Goal: Information Seeking & Learning: Learn about a topic

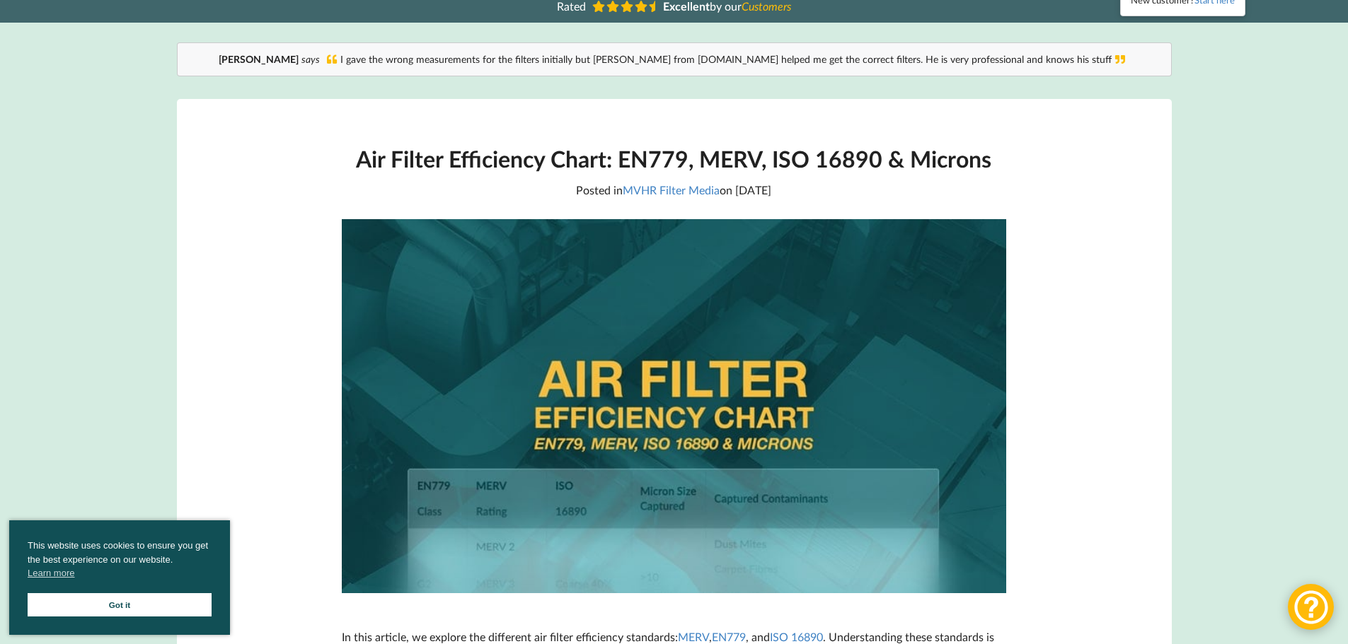
scroll to position [141, 0]
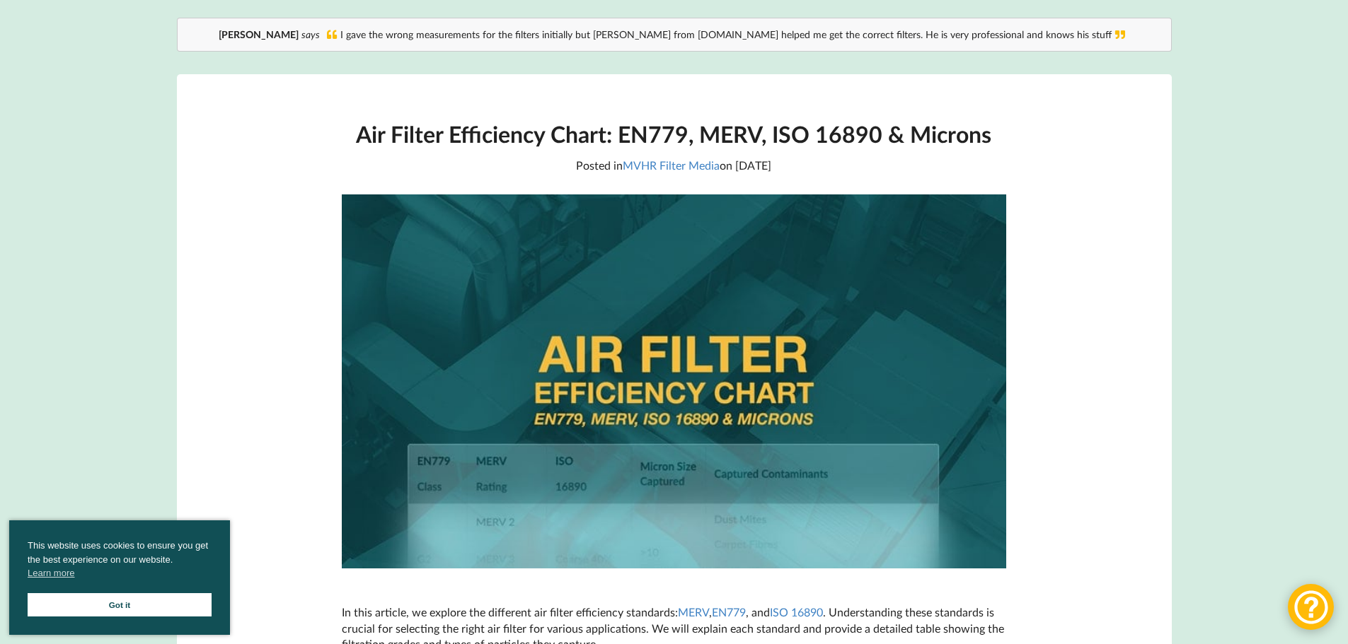
drag, startPoint x: 269, startPoint y: 99, endPoint x: 349, endPoint y: 110, distance: 80.6
click at [361, 130] on h1 "Air Filter Efficiency Chart: EN779, MERV, ISO 16890 & Microns" at bounding box center [674, 134] width 664 height 29
click at [362, 132] on h1 "Air Filter Efficiency Chart: EN779, MERV, ISO 16890 & Microns" at bounding box center [674, 134] width 664 height 29
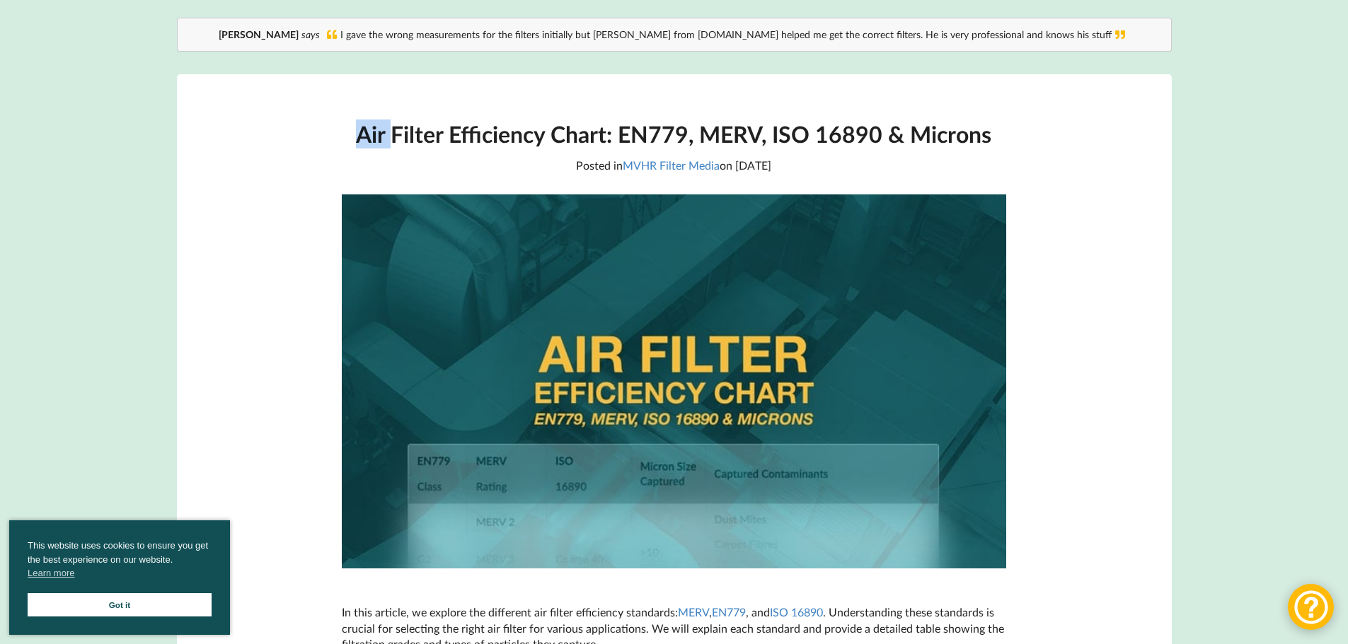
click at [362, 132] on h1 "Air Filter Efficiency Chart: EN779, MERV, ISO 16890 & Microns" at bounding box center [674, 134] width 664 height 29
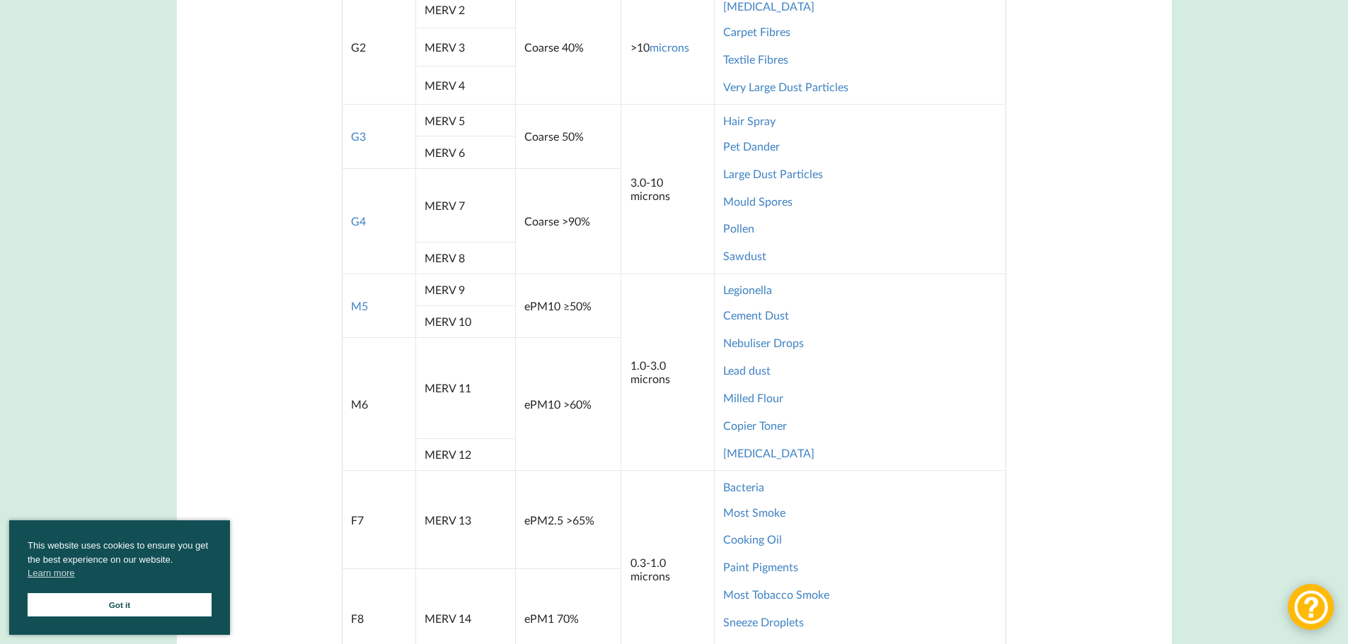
scroll to position [849, 0]
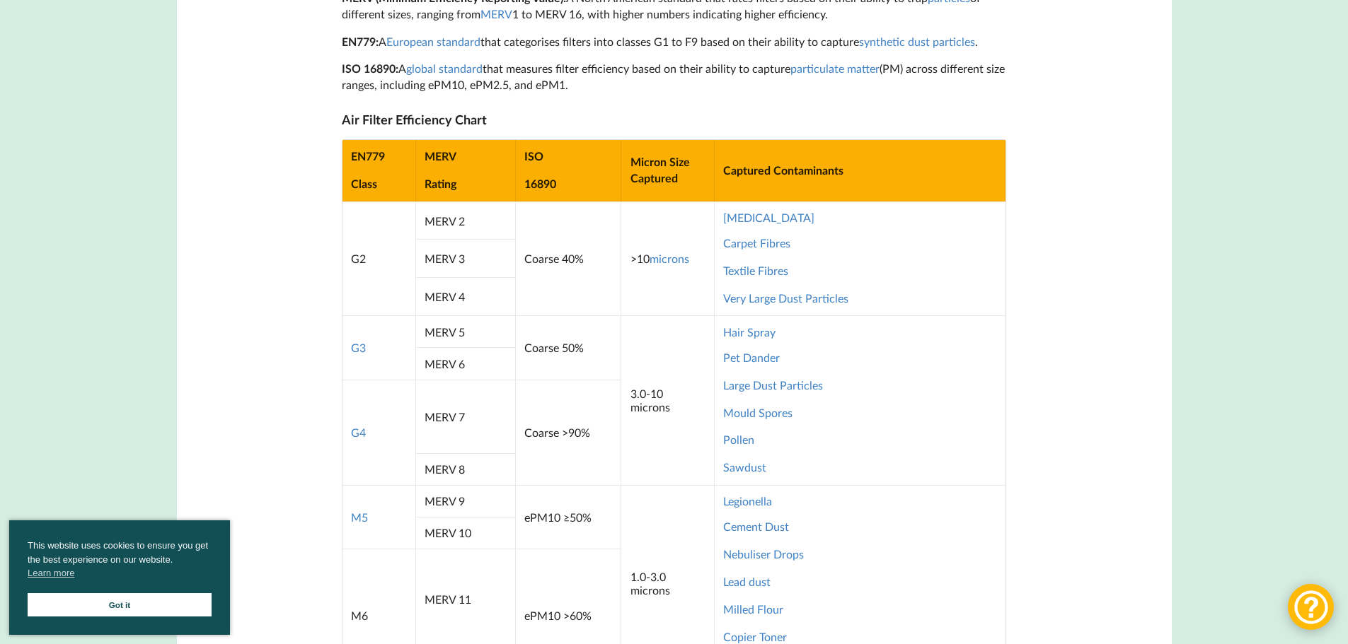
click at [95, 599] on link "Got it" at bounding box center [120, 605] width 184 height 23
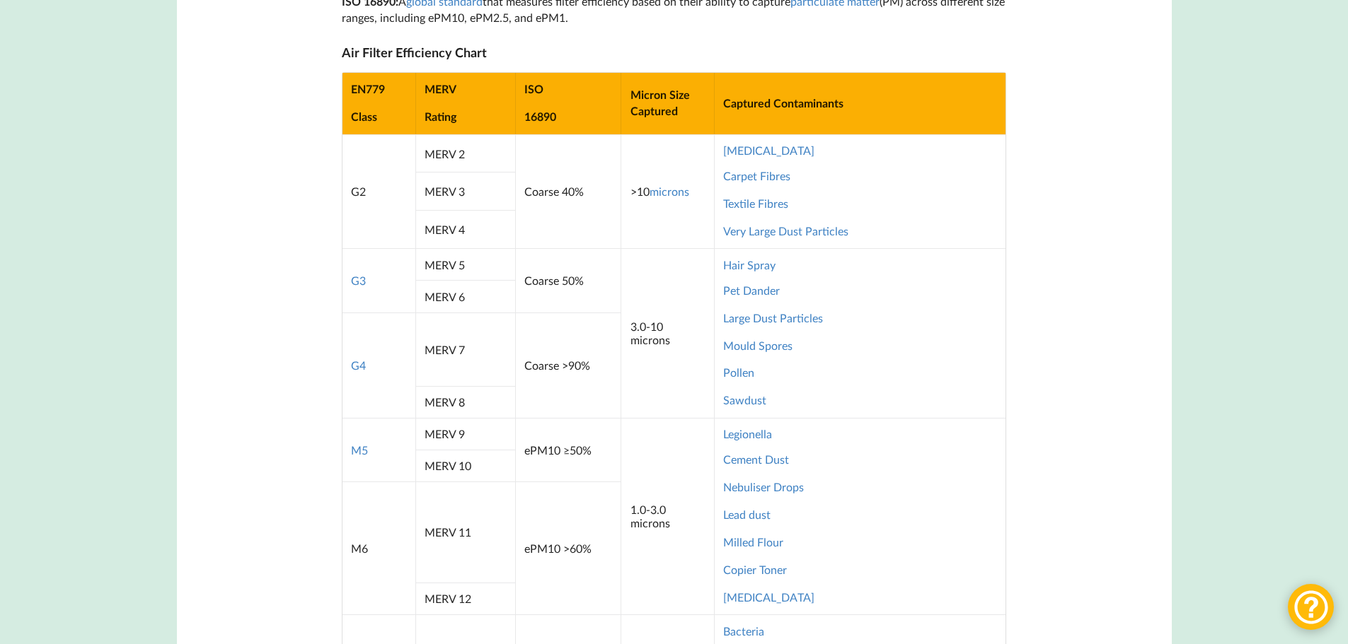
scroll to position [920, 0]
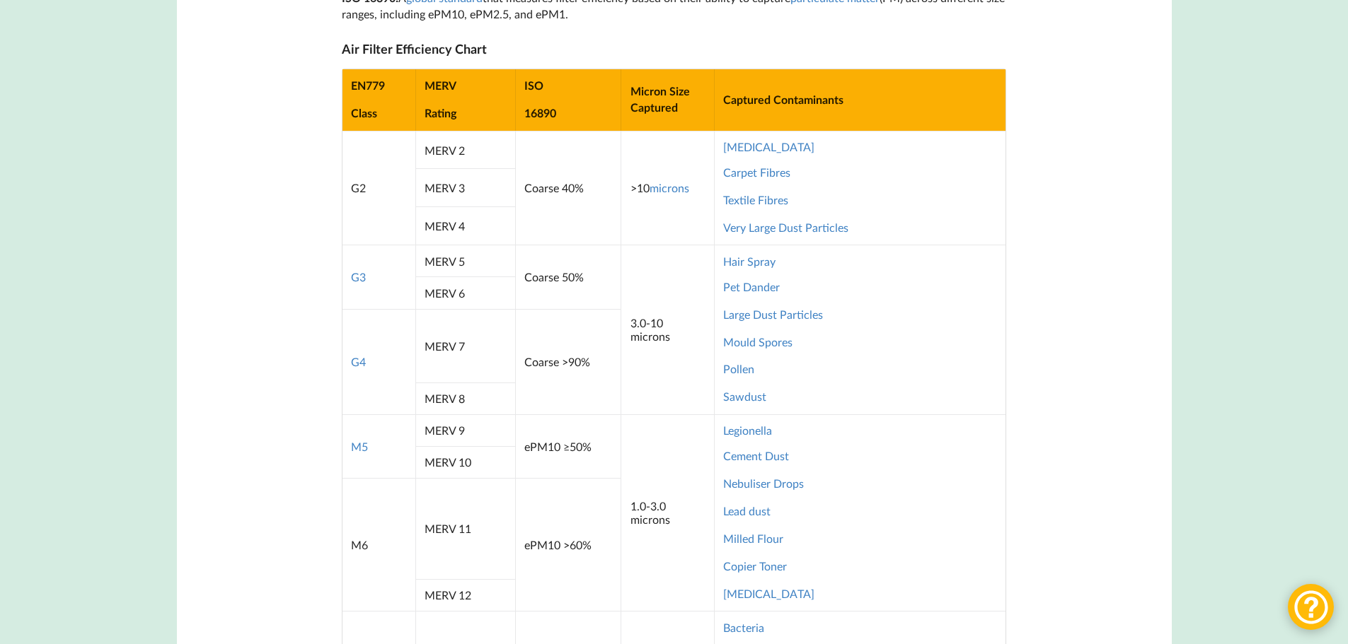
click at [232, 125] on main "Air Filter Efficiency Chart: EN779, MERV, ISO 16890 & Microns Posted in MVHR Fi…" at bounding box center [674, 451] width 995 height 2311
click at [270, 208] on main "Air Filter Efficiency Chart: EN779, MERV, ISO 16890 & Microns Posted in MVHR Fi…" at bounding box center [674, 451] width 995 height 2311
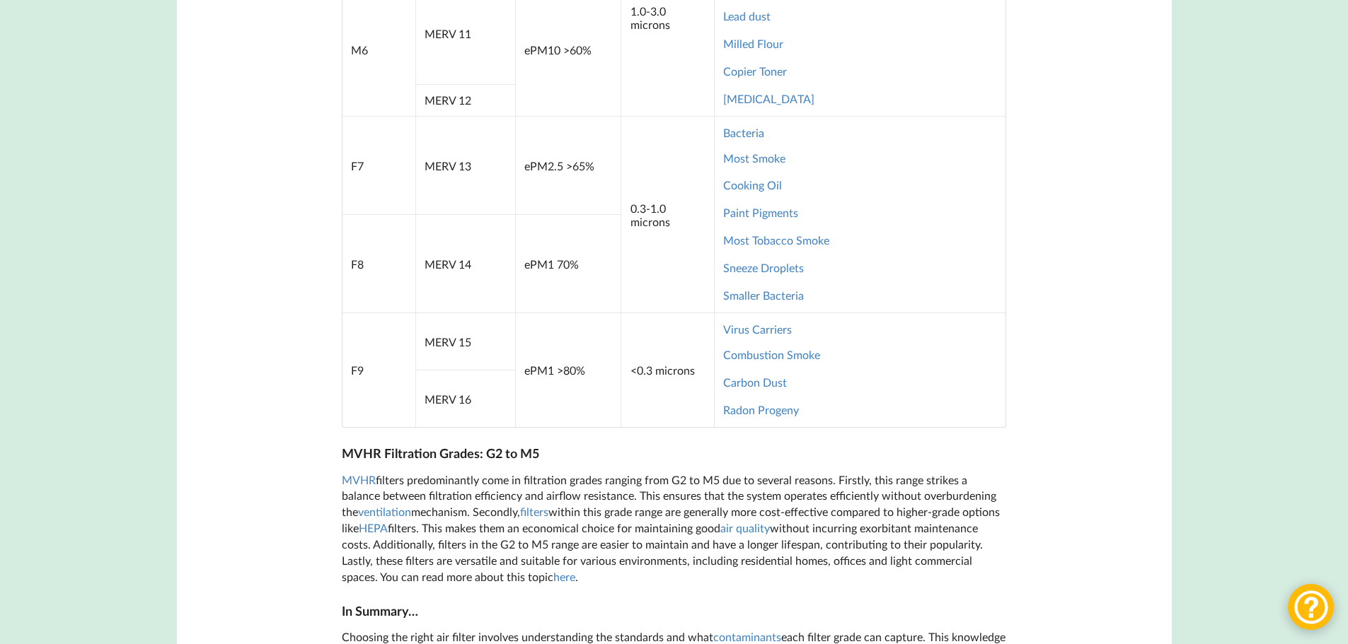
scroll to position [1344, 0]
